Goal: Answer question/provide support: Share knowledge or assist other users

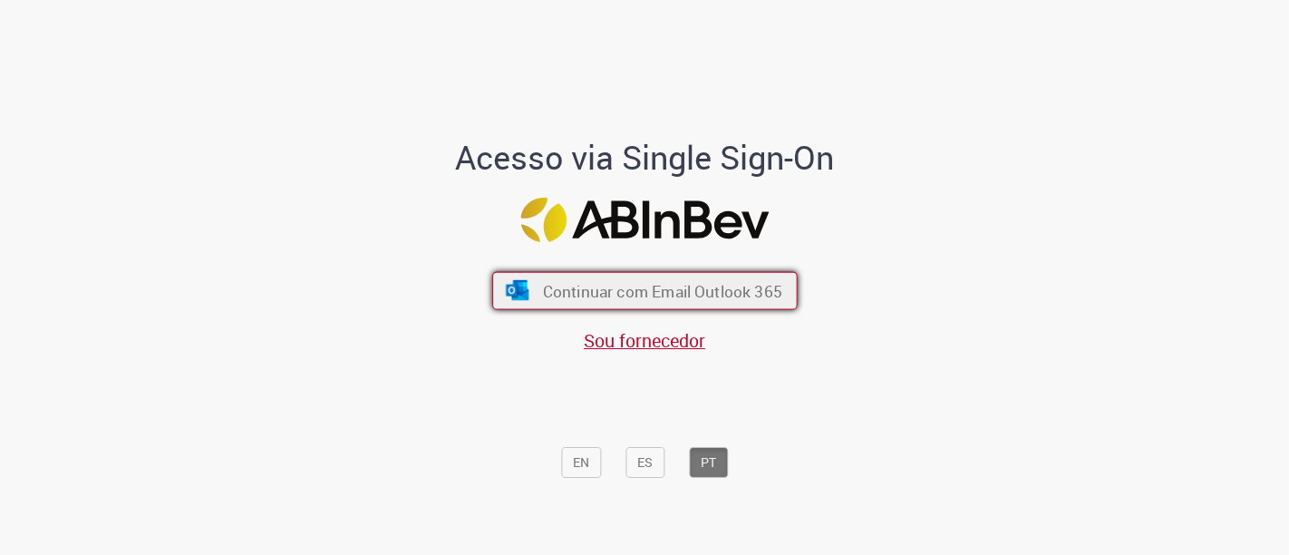
click at [654, 293] on span "Continuar com Email Outlook 365" at bounding box center [661, 290] width 239 height 21
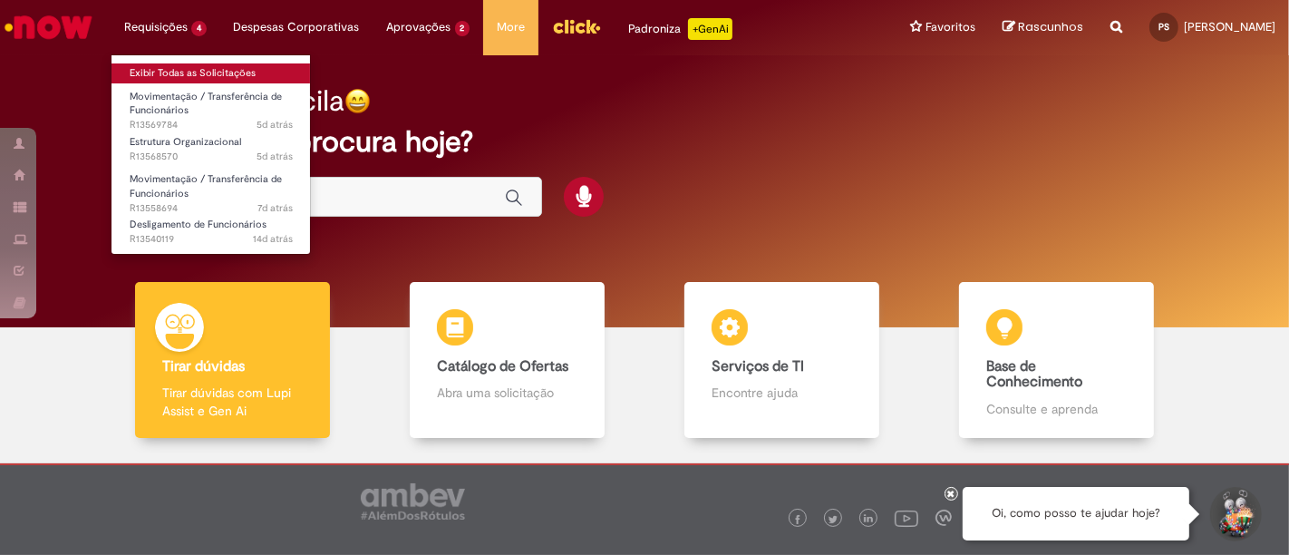
click at [165, 71] on link "Exibir Todas as Solicitações" at bounding box center [210, 73] width 199 height 20
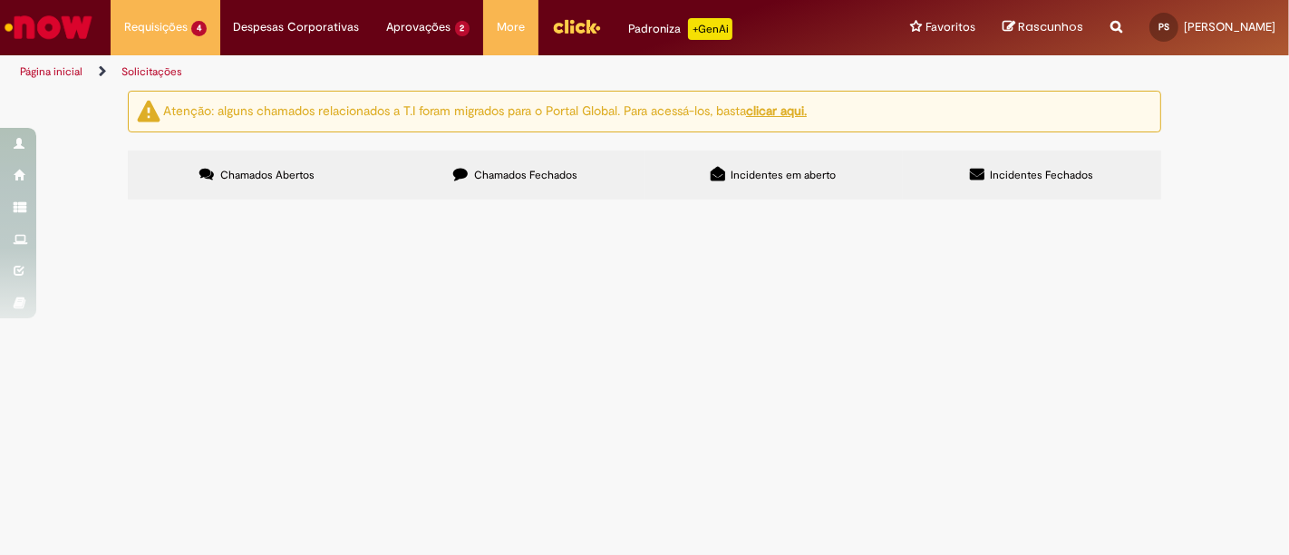
scroll to position [77, 0]
click at [0, 0] on span "Por favor realizar ajuste de estrutura de 2 funcionários (mudança de cargo) e n…" at bounding box center [0, 0] width 0 height 0
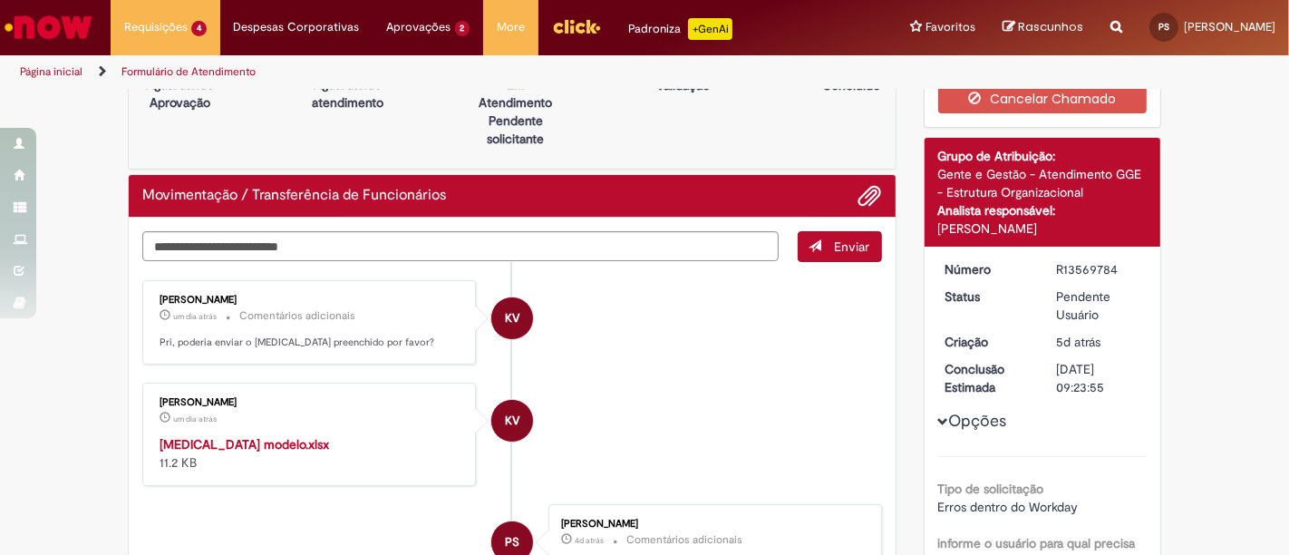
scroll to position [39, 0]
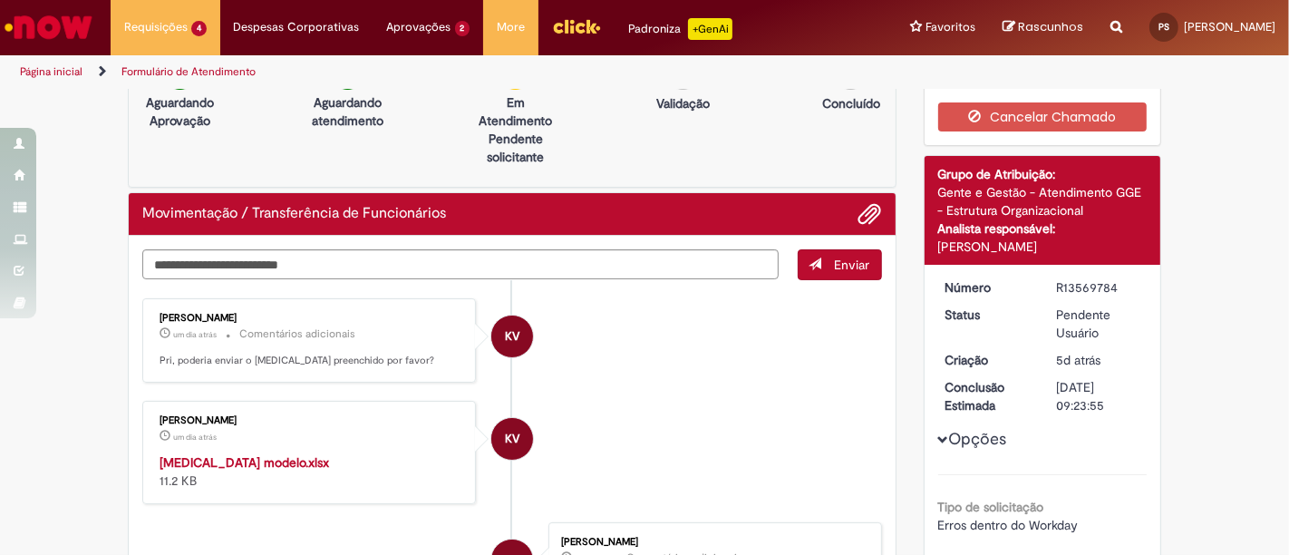
click at [236, 459] on strong "Change Job modelo.xlsx" at bounding box center [245, 462] width 170 height 16
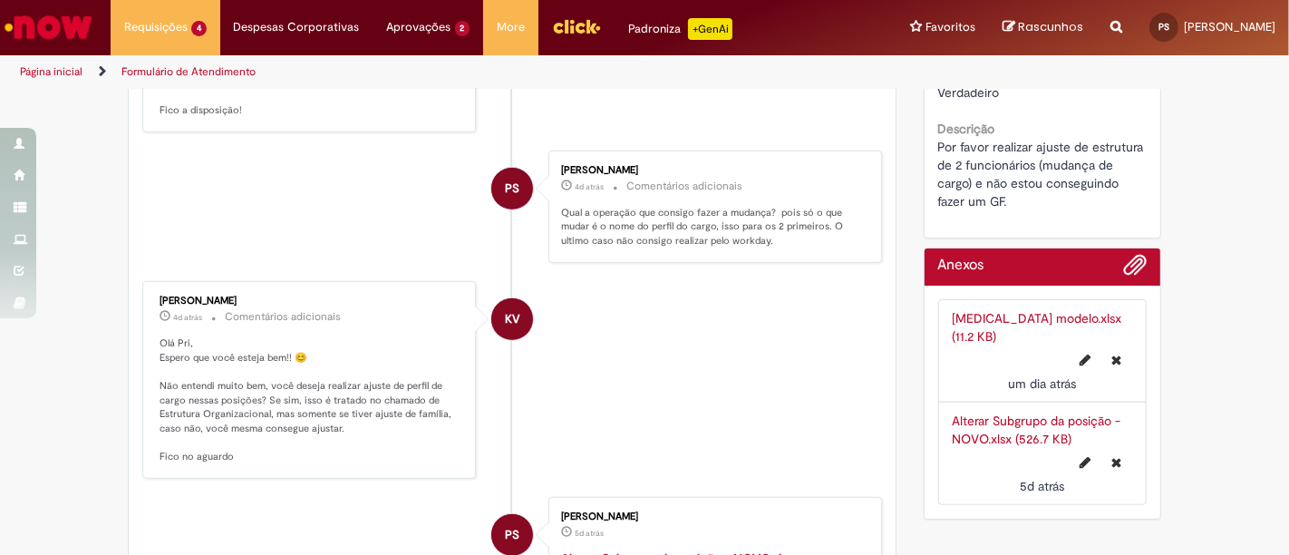
scroll to position [744, 0]
click at [986, 309] on link "Change Job modelo.xlsx (11.2 KB)" at bounding box center [1038, 326] width 170 height 34
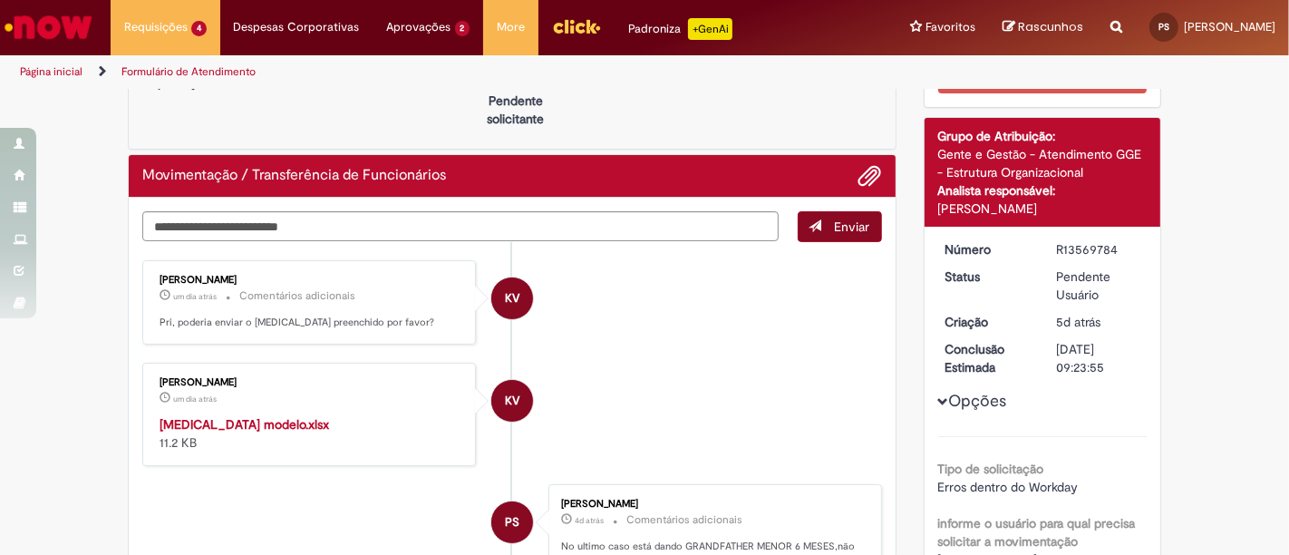
scroll to position [0, 0]
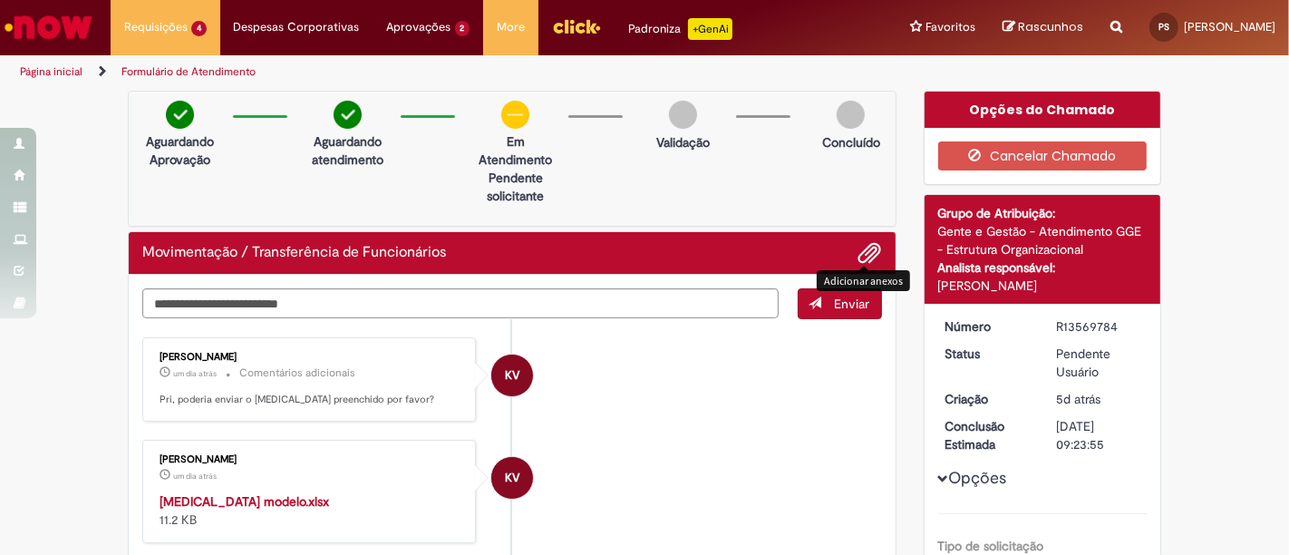
click at [867, 249] on span "Adicionar anexos" at bounding box center [870, 254] width 22 height 22
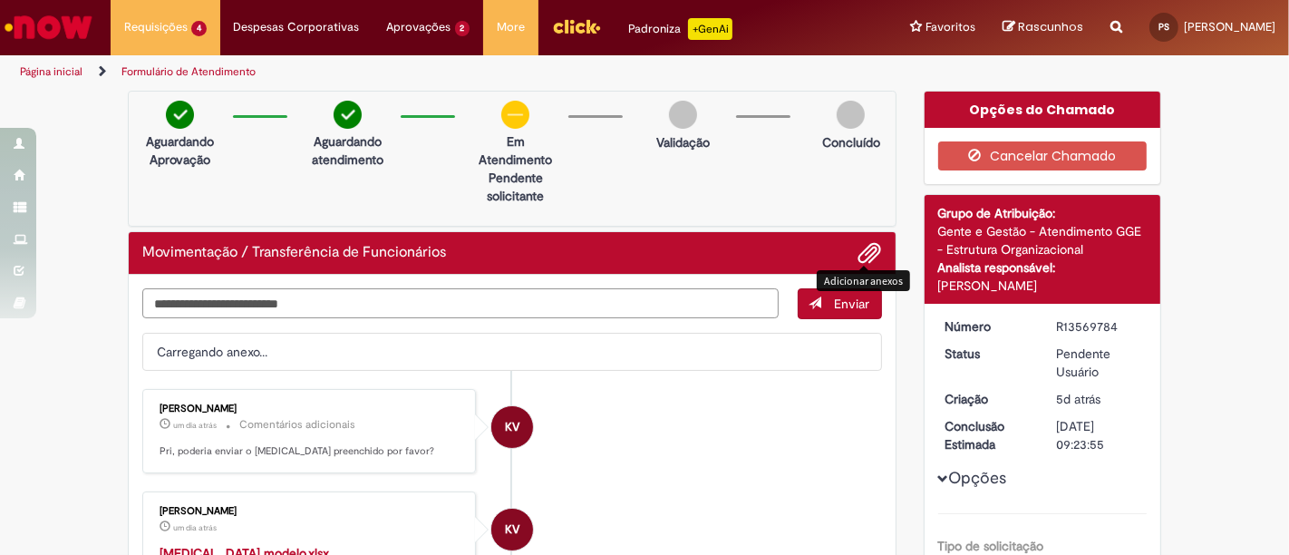
click at [465, 304] on textarea "Digite sua mensagem aqui..." at bounding box center [460, 303] width 636 height 30
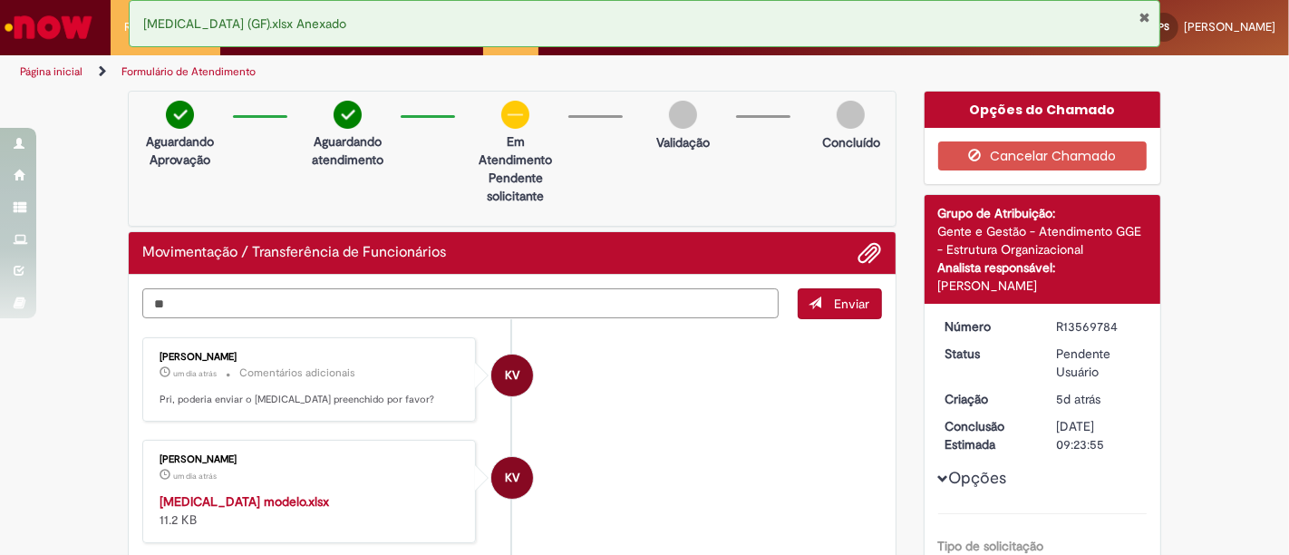
type textarea "*"
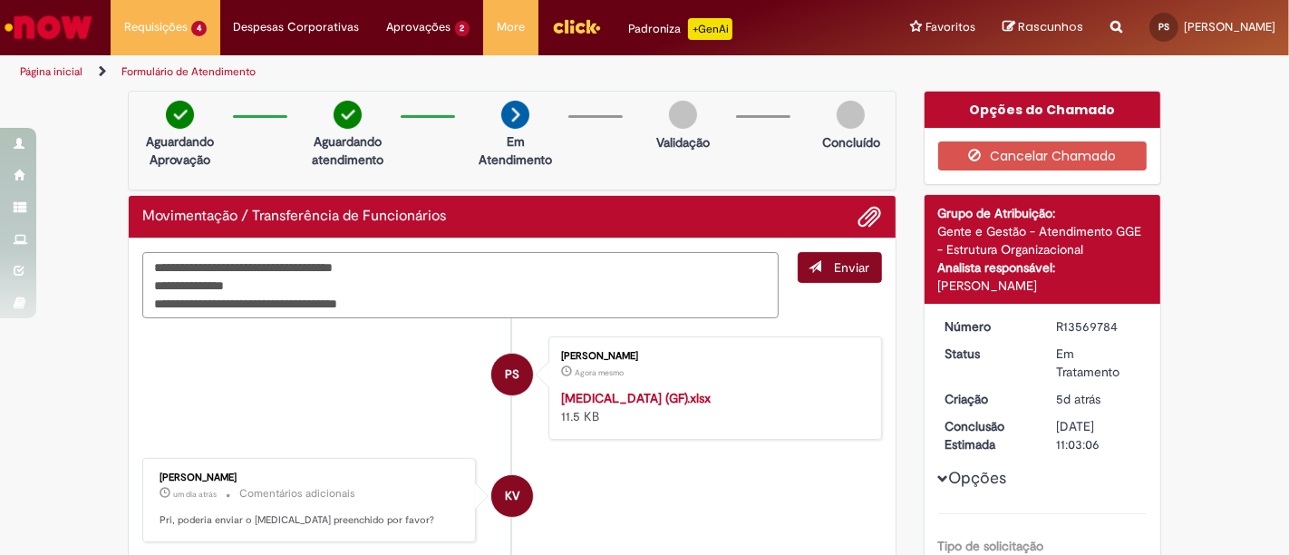
type textarea "**********"
click at [833, 276] on button "Enviar" at bounding box center [840, 267] width 84 height 31
